Goal: Task Accomplishment & Management: Use online tool/utility

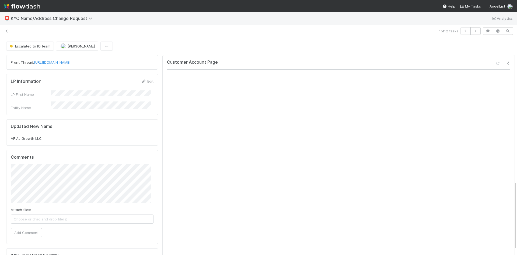
scroll to position [458, 0]
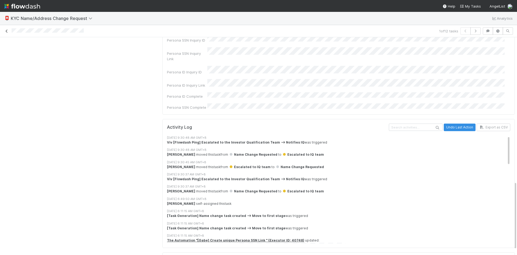
click at [5, 33] on link at bounding box center [6, 30] width 5 height 5
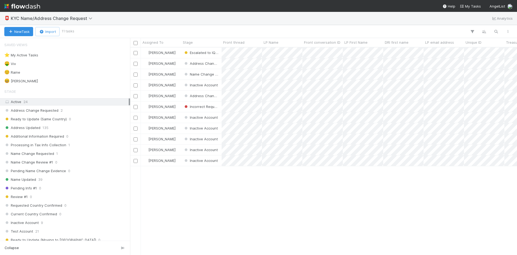
scroll to position [203, 383]
click at [208, 201] on div "Viv Hong Escalated to IQ team 0 0 9/3/25, 6:11:14 AM 9/3/25, 9:30:48 AM Viv Hon…" at bounding box center [323, 150] width 387 height 207
click at [23, 62] on div "🤑 Viv 3" at bounding box center [66, 63] width 124 height 7
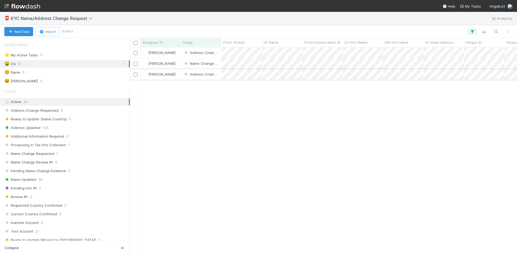
scroll to position [203, 383]
drag, startPoint x: 285, startPoint y: 112, endPoint x: 289, endPoint y: 113, distance: 3.9
click at [288, 112] on div "Viv Hong Address Change Requested 0 0 9/2/25, 11:48:26 PM 9/3/25, 8:57:24 AM Vi…" at bounding box center [323, 150] width 387 height 207
click at [29, 79] on div "😆 [PERSON_NAME] 1" at bounding box center [66, 81] width 124 height 7
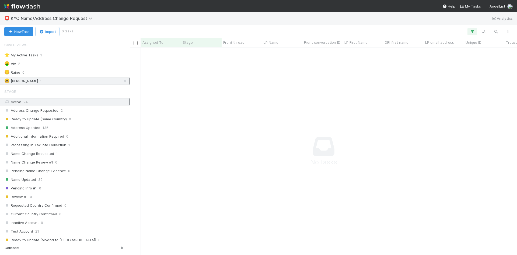
scroll to position [199, 383]
click at [78, 80] on div "😆 William 1" at bounding box center [66, 81] width 124 height 7
click at [59, 67] on div "Saved Views ⭐ My Active Tasks 1 🤑 Viv 2 ☺️ Raine 0 😆 William 1" at bounding box center [65, 61] width 130 height 45
click at [55, 72] on div "☺️ Raine 0" at bounding box center [66, 72] width 124 height 7
drag, startPoint x: 62, startPoint y: 80, endPoint x: 67, endPoint y: 80, distance: 4.6
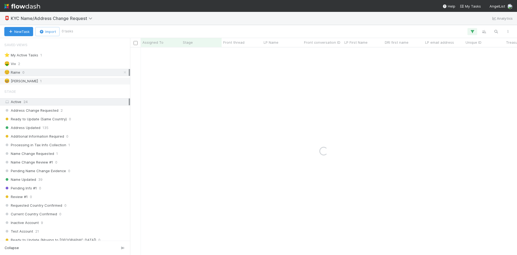
click at [62, 80] on div "😆 William 1" at bounding box center [66, 81] width 124 height 7
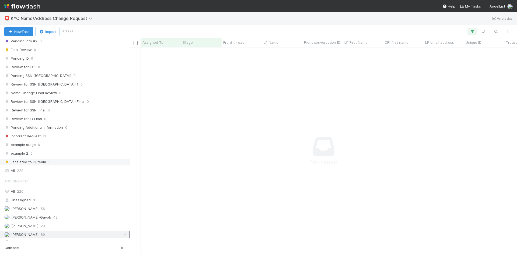
scroll to position [258, 0]
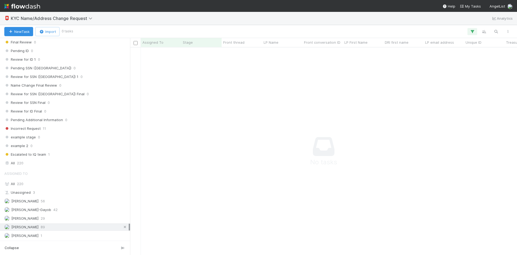
click at [122, 227] on icon at bounding box center [124, 227] width 5 height 4
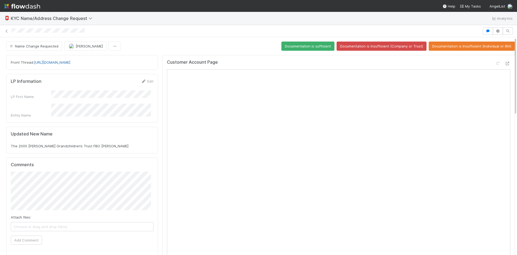
click at [70, 61] on link "https://app.frontapp.com/open/cnv_qrh6sp3" at bounding box center [52, 62] width 36 height 4
click at [6, 31] on icon at bounding box center [6, 31] width 5 height 4
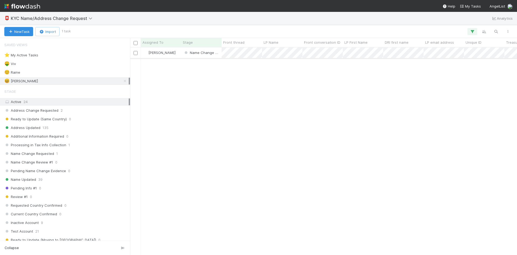
scroll to position [203, 383]
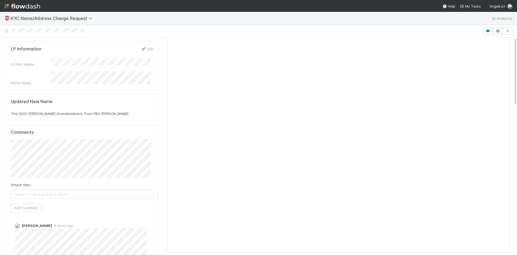
scroll to position [4, 0]
click at [137, 99] on div "Updated New Name The 2000 Goldrich Grandchildren’s Trust FBO Garrett Cayton" at bounding box center [82, 107] width 143 height 17
drag, startPoint x: 9, startPoint y: 106, endPoint x: 113, endPoint y: 109, distance: 104.6
click at [113, 109] on div "Updated New Name The 2000 Goldrich Grandchildren’s Trust FBO Garrett Cayton" at bounding box center [82, 107] width 152 height 26
copy span "The 2000 Goldrich Grandchildren’s Trust FBO Garrett Cayton"
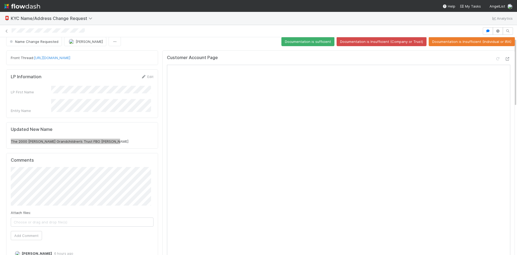
scroll to position [0, 0]
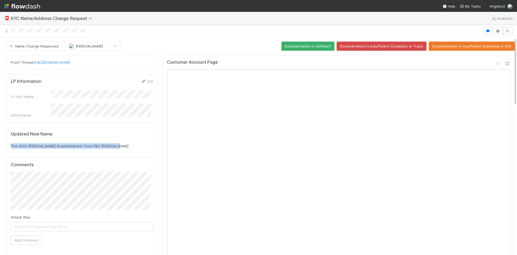
drag, startPoint x: 11, startPoint y: 138, endPoint x: 119, endPoint y: 137, distance: 107.7
click at [119, 143] on div "The 2000 Goldrich Grandchildren’s Trust FBO Garrett Cayton" at bounding box center [82, 145] width 143 height 5
click at [51, 47] on span "Name Change Requested" at bounding box center [34, 46] width 50 height 4
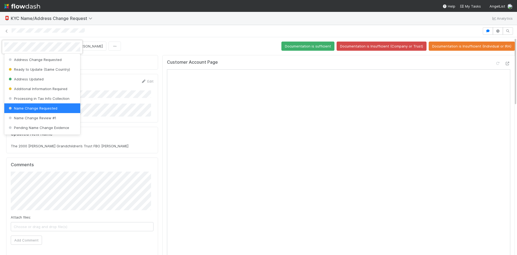
click at [47, 107] on span "Name Change Requested" at bounding box center [33, 108] width 50 height 4
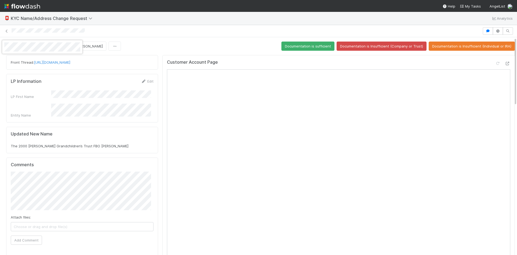
click at [243, 41] on div at bounding box center [258, 127] width 517 height 255
click at [303, 47] on button "Documentation is sufficient" at bounding box center [307, 45] width 53 height 9
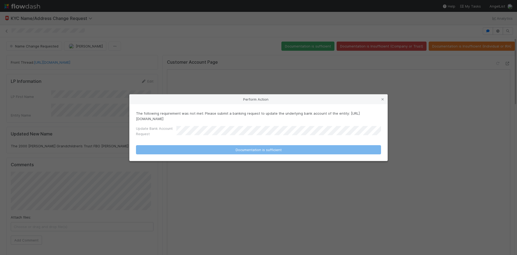
drag, startPoint x: 225, startPoint y: 119, endPoint x: 131, endPoint y: 120, distance: 94.3
click at [131, 120] on div "The following requirement was not met: Please submit a banking request to updat…" at bounding box center [259, 132] width 258 height 57
copy p "https://forms.angellist.com/form/cAefsOZSR4pXcZQBXmndI0To"
click at [382, 100] on icon at bounding box center [382, 99] width 5 height 4
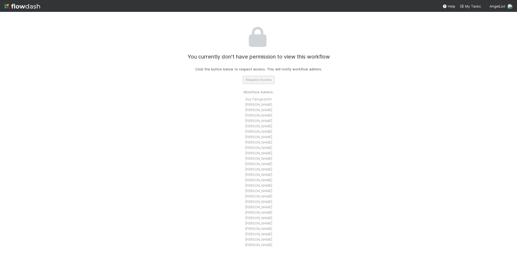
click at [257, 81] on button "Request Access" at bounding box center [258, 80] width 31 height 8
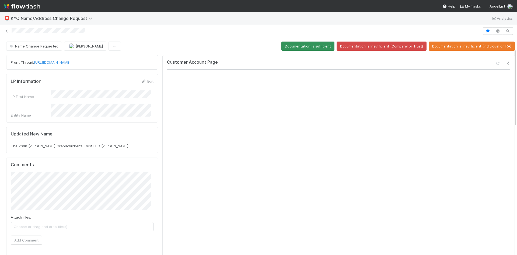
scroll to position [4, 0]
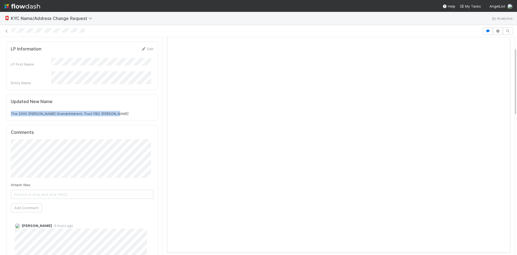
drag, startPoint x: 10, startPoint y: 106, endPoint x: 128, endPoint y: 100, distance: 118.7
click at [118, 102] on div "Updated New Name The 2000 Goldrich Grandchildren’s Trust FBO Garrett Cayton" at bounding box center [82, 107] width 152 height 26
copy span "The 2000 [PERSON_NAME] Grandchildren’s Trust FBO [PERSON_NAME]"
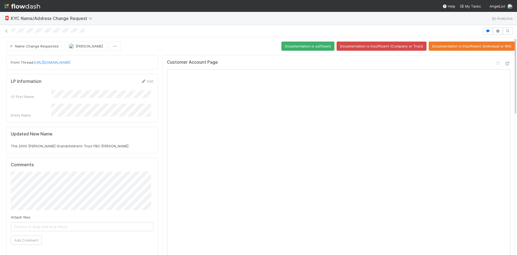
drag, startPoint x: 112, startPoint y: 60, endPoint x: 35, endPoint y: 67, distance: 77.6
click at [35, 67] on div "Front Thread: [URL][DOMAIN_NAME]" at bounding box center [82, 62] width 152 height 15
copy link "[URL][DOMAIN_NAME]"
drag, startPoint x: 506, startPoint y: 165, endPoint x: 501, endPoint y: 64, distance: 101.7
click at [505, 64] on icon at bounding box center [507, 64] width 5 height 4
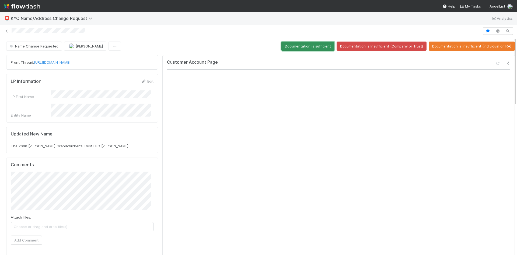
click at [305, 46] on button "Documentation is sufficient" at bounding box center [307, 45] width 53 height 9
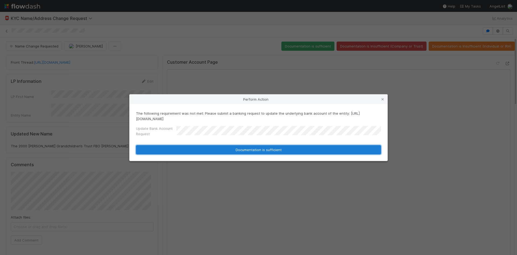
click at [271, 151] on button "Documentation is sufficient" at bounding box center [258, 149] width 245 height 9
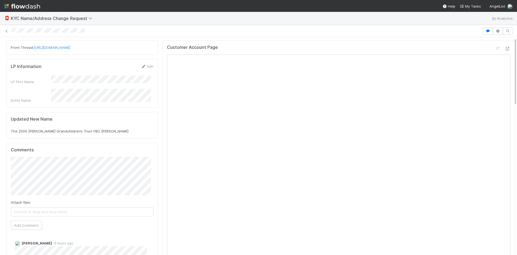
scroll to position [27, 0]
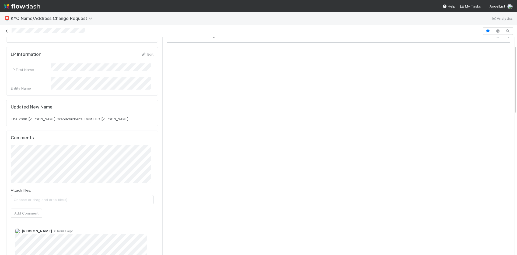
click at [6, 32] on icon at bounding box center [6, 31] width 5 height 4
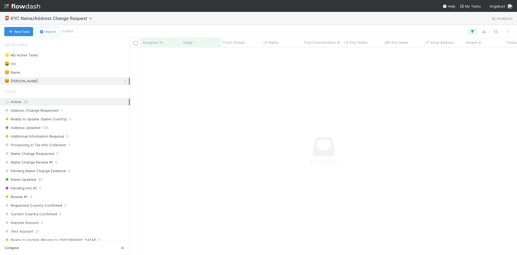
scroll to position [199, 383]
click at [27, 64] on div "🤑 Viv 1" at bounding box center [66, 63] width 124 height 7
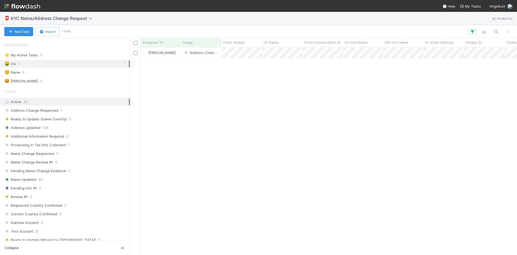
scroll to position [203, 383]
click at [223, 93] on div "Viv Hong Address Change Requested 40 0 5/6/25, 6:05:36 AM 9/3/25, 12:37:24 AM" at bounding box center [323, 150] width 387 height 207
click at [68, 82] on div "😆 William 0" at bounding box center [66, 81] width 124 height 7
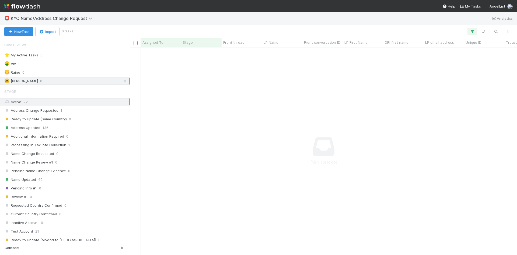
scroll to position [199, 383]
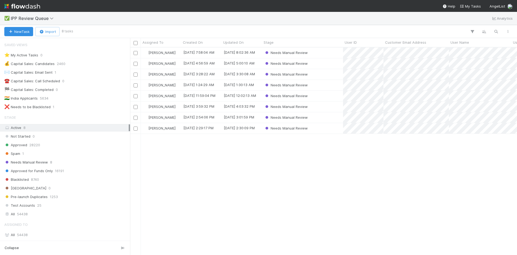
scroll to position [203, 383]
click at [252, 189] on div "[PERSON_NAME] [DATE] 7:58:04 AM [DATE] 8:02:36 AM Needs Manual Review [PERSON_N…" at bounding box center [323, 150] width 387 height 207
click at [28, 214] on span "54438" at bounding box center [22, 213] width 11 height 7
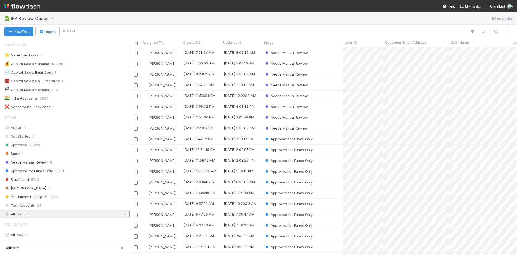
scroll to position [203, 383]
click at [496, 32] on icon "button" at bounding box center [495, 31] width 5 height 5
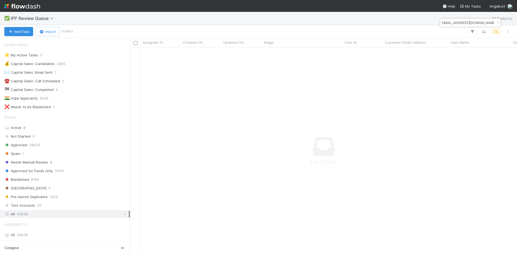
scroll to position [199, 383]
type input "heliosventuresinc@gmail.com"
click at [64, 215] on div "All 54438" at bounding box center [66, 213] width 124 height 7
click at [497, 22] on icon "button" at bounding box center [497, 22] width 5 height 3
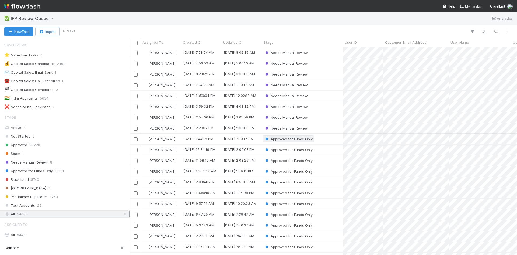
scroll to position [203, 383]
click at [498, 31] on icon "button" at bounding box center [495, 31] width 5 height 5
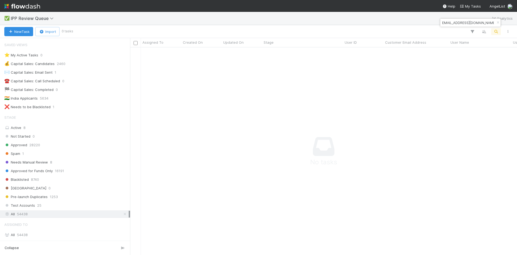
scroll to position [199, 383]
type input "heliosventuresinc@gmail.com"
click at [497, 22] on icon "button" at bounding box center [497, 22] width 5 height 3
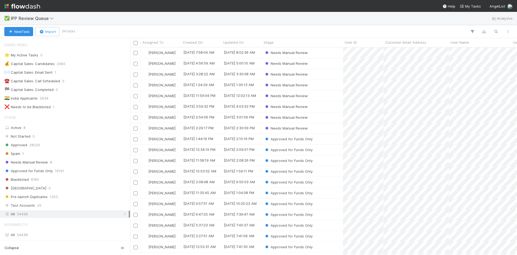
scroll to position [203, 383]
click at [496, 30] on icon "button" at bounding box center [495, 31] width 5 height 5
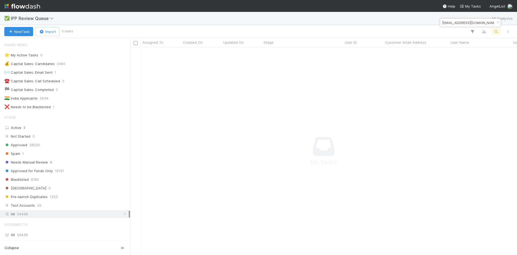
scroll to position [199, 383]
type input "ace_nays.27@icloud.com"
click at [498, 23] on icon "button" at bounding box center [497, 22] width 5 height 3
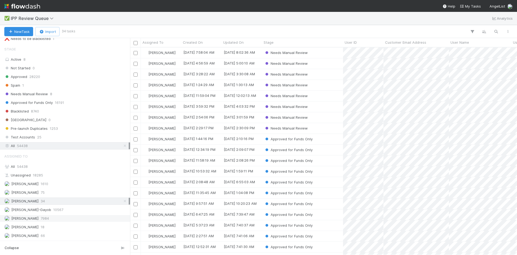
scroll to position [203, 383]
click at [123, 200] on icon at bounding box center [124, 201] width 5 height 4
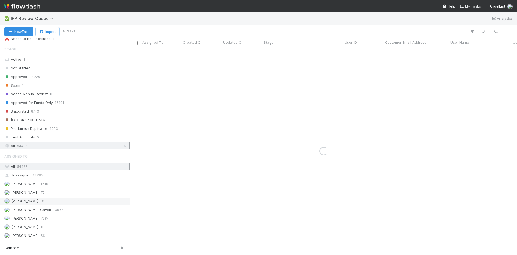
click at [58, 145] on div "All 54438" at bounding box center [66, 145] width 124 height 7
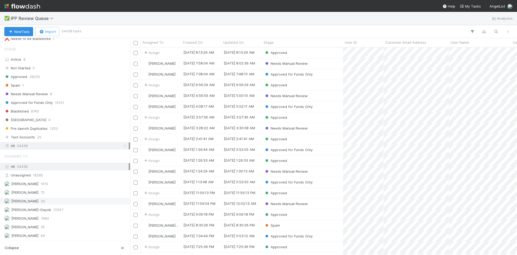
scroll to position [203, 383]
click at [495, 29] on icon "button" at bounding box center [495, 31] width 5 height 5
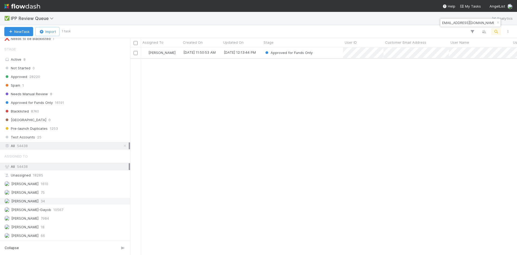
type input "heliosventuresinc@gmail.com"
click at [329, 54] on div "Approved for Funds Only" at bounding box center [302, 52] width 81 height 11
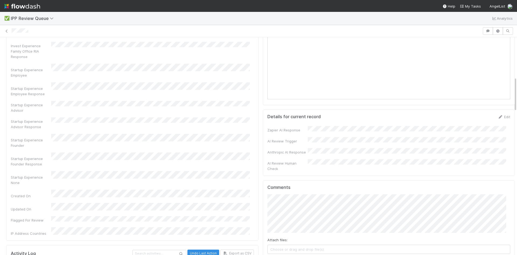
scroll to position [377, 0]
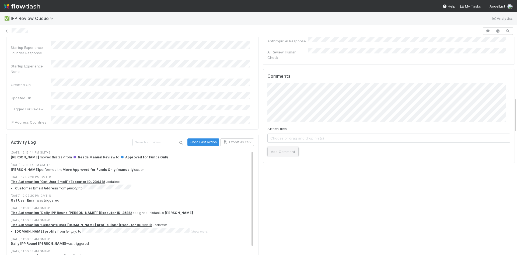
click at [287, 147] on button "Add Comment" at bounding box center [282, 151] width 31 height 9
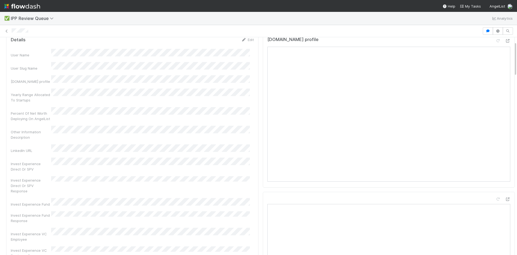
scroll to position [0, 0]
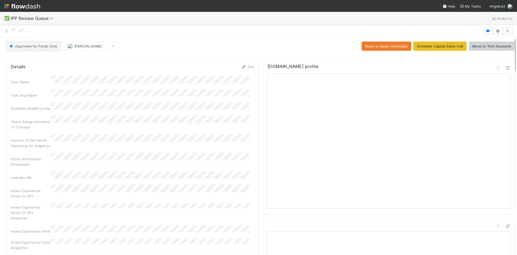
click at [53, 46] on span "Approved for Funds Only" at bounding box center [33, 46] width 48 height 4
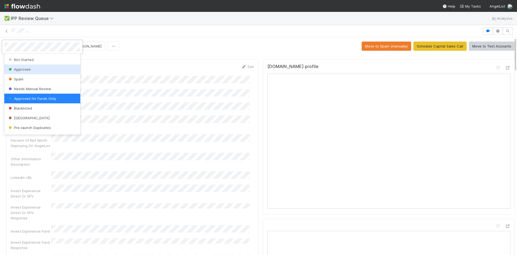
click at [33, 70] on div "Approved" at bounding box center [42, 69] width 76 height 10
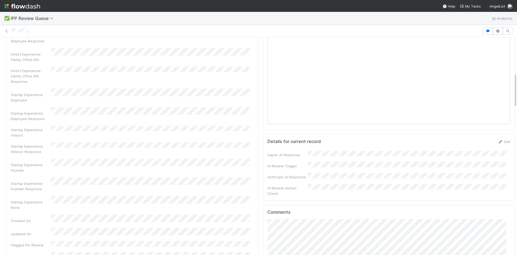
scroll to position [162, 0]
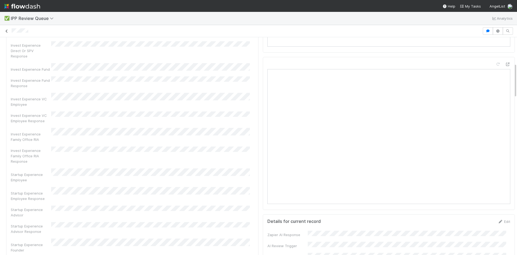
click at [6, 33] on icon at bounding box center [6, 31] width 5 height 4
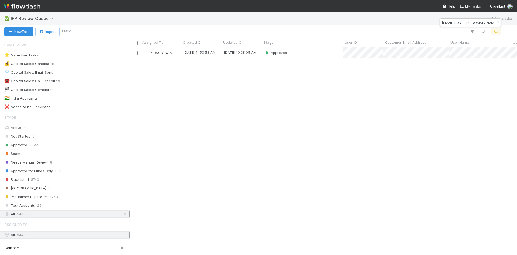
scroll to position [203, 383]
click at [364, 114] on div "William Axalan VI 9/2/25, 11:50:53 AM 9/3/25, 10:38:05 AM Approved" at bounding box center [323, 150] width 387 height 207
drag, startPoint x: 305, startPoint y: 121, endPoint x: 305, endPoint y: 125, distance: 4.3
click at [305, 120] on div "William Axalan VI 9/2/25, 11:50:53 AM 9/3/25, 10:38:05 AM Approved" at bounding box center [323, 150] width 387 height 207
click at [289, 125] on div "William Axalan VI 9/2/25, 11:50:53 AM 9/3/25, 10:38:05 AM Approved" at bounding box center [323, 150] width 387 height 207
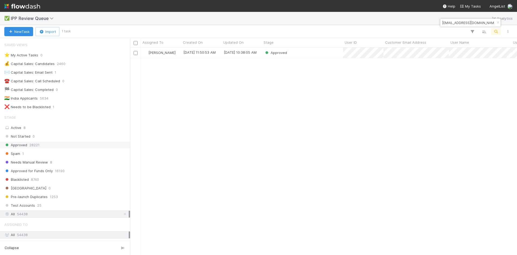
click at [26, 146] on span "Approved" at bounding box center [15, 144] width 23 height 7
drag, startPoint x: 498, startPoint y: 22, endPoint x: 493, endPoint y: 24, distance: 6.0
click at [498, 22] on icon "button" at bounding box center [497, 22] width 5 height 3
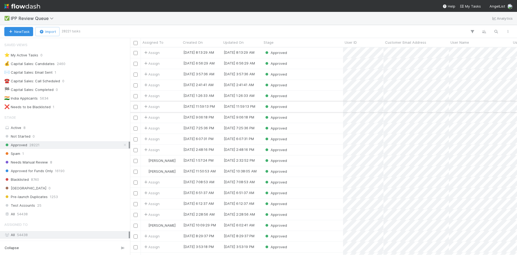
scroll to position [27, 0]
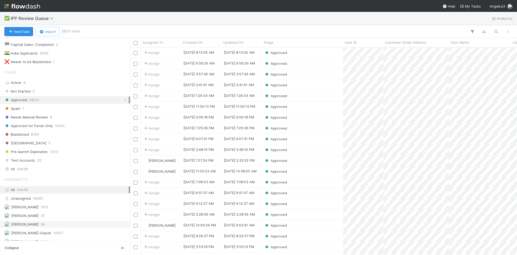
scroll to position [68, 0]
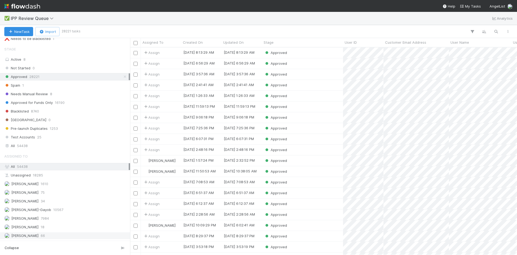
click at [44, 236] on span "66" at bounding box center [43, 235] width 4 height 7
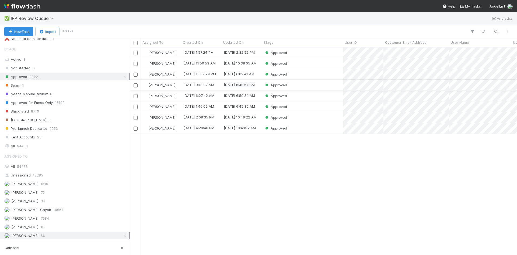
scroll to position [203, 383]
click at [122, 76] on icon at bounding box center [124, 77] width 5 height 4
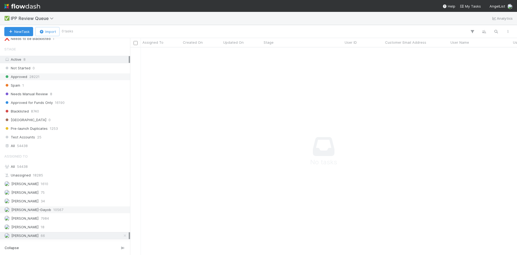
scroll to position [199, 383]
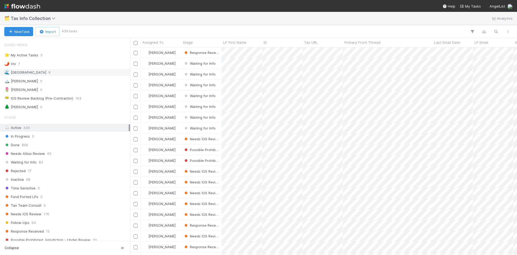
scroll to position [203, 383]
click at [44, 54] on div "⭐ My Active Tasks 5" at bounding box center [66, 55] width 124 height 7
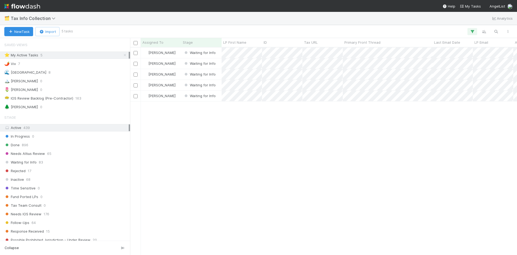
scroll to position [203, 383]
click at [292, 153] on div "[PERSON_NAME] VI Waiting for Info 0 1 0 [DATE] 9:23:08 PM [DATE] 5:44:01 AM [PE…" at bounding box center [323, 150] width 387 height 207
click at [291, 151] on div "[PERSON_NAME] VI Waiting for Info 0 1 0 [DATE] 9:23:08 PM [DATE] 5:44:01 AM [PE…" at bounding box center [323, 150] width 387 height 207
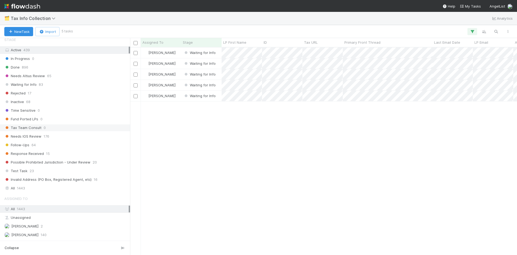
scroll to position [120, 0]
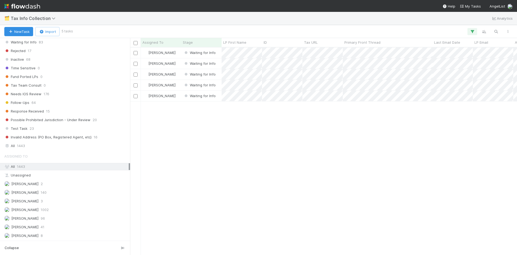
click at [254, 161] on div "[PERSON_NAME] VI Waiting for Info 0 1 0 [DATE] 9:23:08 PM [DATE] 5:44:01 AM [PE…" at bounding box center [323, 150] width 387 height 207
